Goal: Task Accomplishment & Management: Complete application form

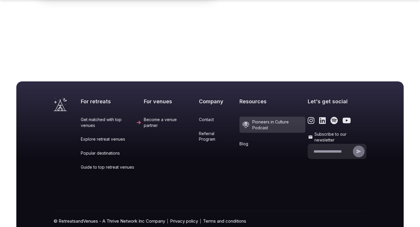
scroll to position [2436, 0]
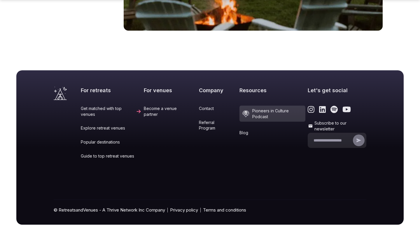
click at [150, 105] on link "Become a venue partner" at bounding box center [170, 110] width 53 height 11
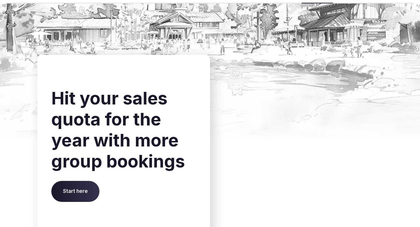
scroll to position [2065, 0]
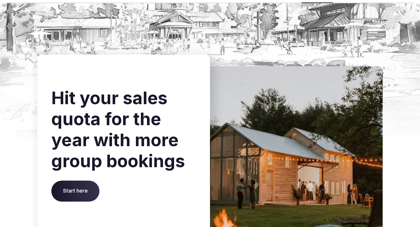
click at [81, 195] on span "Start here" at bounding box center [75, 190] width 48 height 21
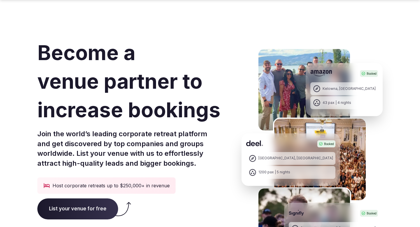
scroll to position [2065, 0]
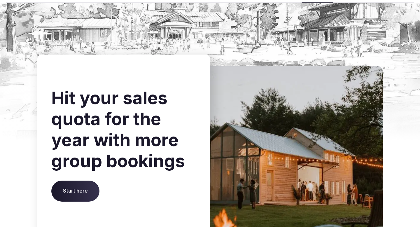
scroll to position [2436, 0]
